Goal: Communication & Community: Ask a question

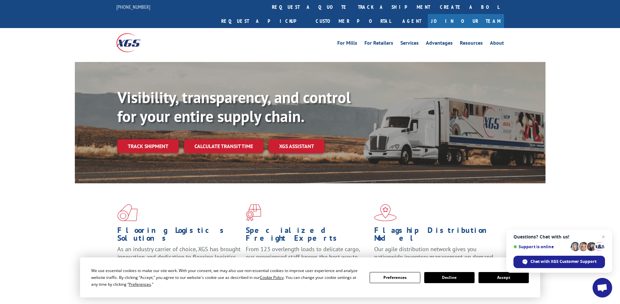
click at [603, 286] on span "Open chat" at bounding box center [601, 288] width 11 height 9
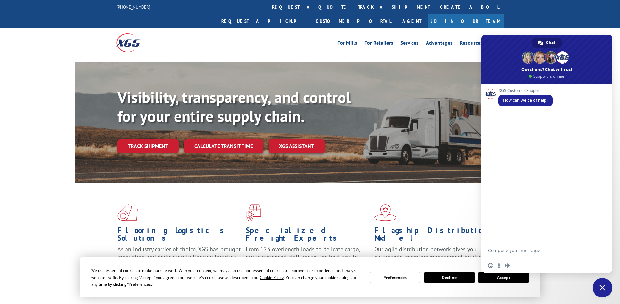
click at [511, 250] on textarea "Compose your message..." at bounding box center [540, 250] width 105 height 16
type textarea "I have 1 shipment and want to pick up status"
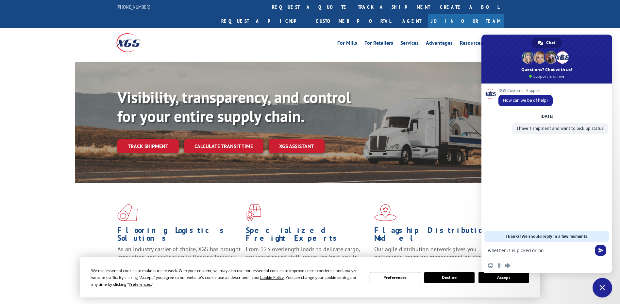
type textarea "whether it is picked or not"
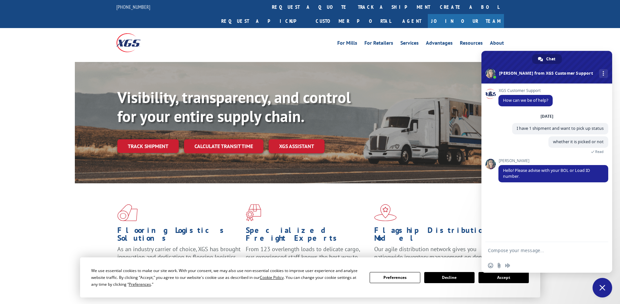
click at [506, 253] on textarea "Compose your message..." at bounding box center [540, 250] width 105 height 16
paste textarea "527362646"
type textarea "527362646"
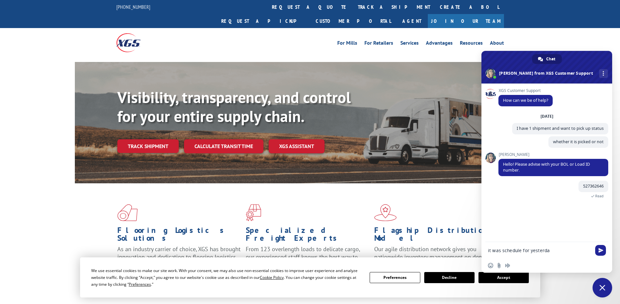
type textarea "it was schedule for [DATE]"
click at [501, 277] on button "Accept" at bounding box center [503, 277] width 50 height 11
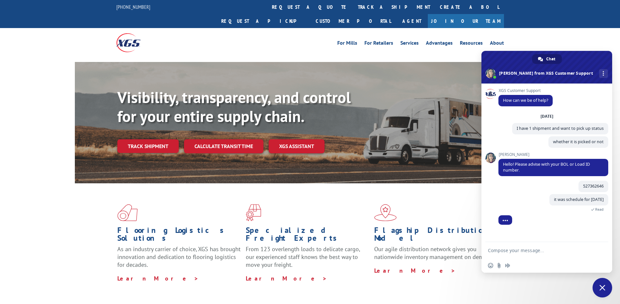
scroll to position [11, 0]
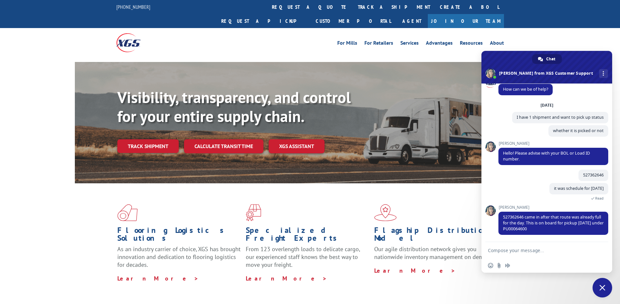
click at [507, 250] on textarea "Compose your message..." at bounding box center [540, 250] width 105 height 16
type textarea "ok thank you for your help"
drag, startPoint x: 502, startPoint y: 217, endPoint x: 541, endPoint y: 229, distance: 40.4
click at [541, 229] on span "527362646 came in after that route was already full for the day. This is on boa…" at bounding box center [553, 223] width 110 height 23
copy span "527362646 came in after that route was already full for the day. This is on boa…"
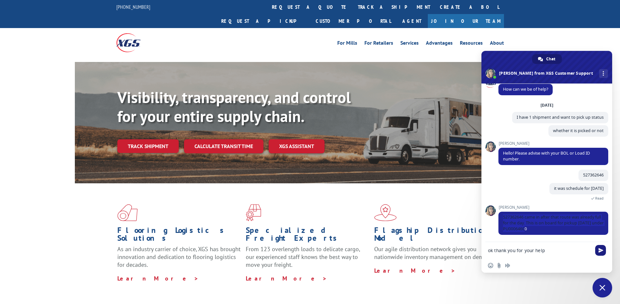
click at [600, 250] on span "Send" at bounding box center [600, 250] width 5 height 5
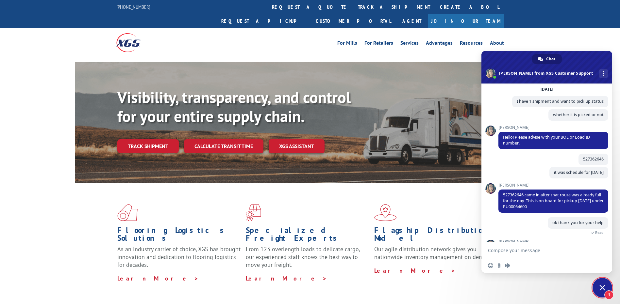
scroll to position [56, 0]
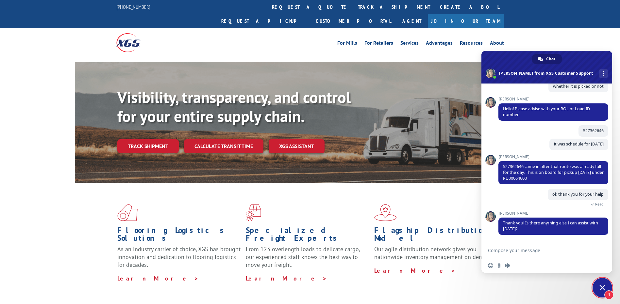
click at [511, 252] on textarea "Compose your message..." at bounding box center [540, 250] width 105 height 16
type textarea "n"
type textarea "No. Have a nice day"
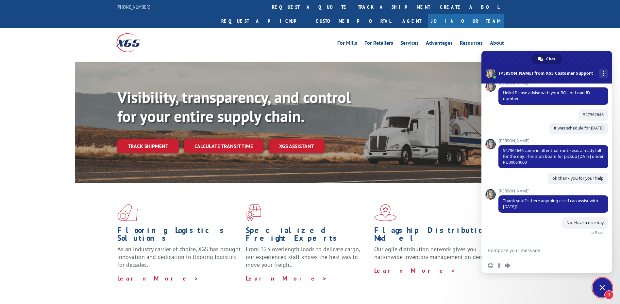
scroll to position [118, 0]
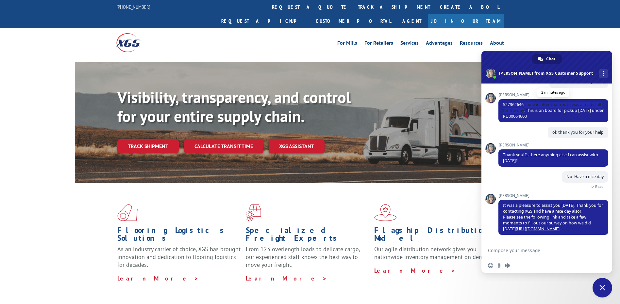
drag, startPoint x: 525, startPoint y: 105, endPoint x: 530, endPoint y: 110, distance: 6.9
click at [530, 110] on span "527362646 came in after that route was already full for the day. This is on boa…" at bounding box center [553, 110] width 101 height 17
copy span "came in after that route was already full for the day"
drag, startPoint x: 515, startPoint y: 116, endPoint x: 542, endPoint y: 118, distance: 27.2
click at [542, 118] on span "527362646 came in after that route was already full for the day. This is on boa…" at bounding box center [553, 110] width 110 height 23
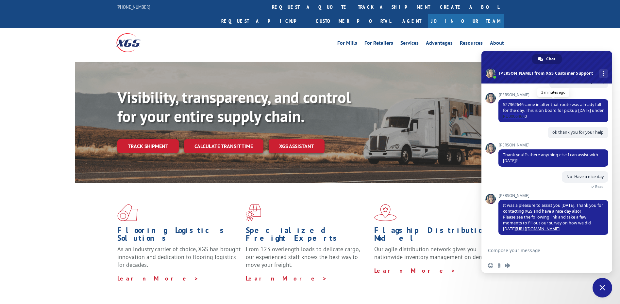
copy span "PU00064600"
click at [556, 117] on span "527362646 came in after that route was already full for the day. This is on boa…" at bounding box center [553, 110] width 110 height 23
